Goal: Browse casually: Explore the website without a specific task or goal

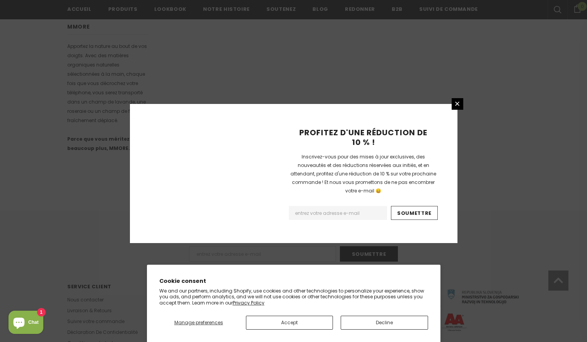
scroll to position [469, 0]
